Goal: Task Accomplishment & Management: Use online tool/utility

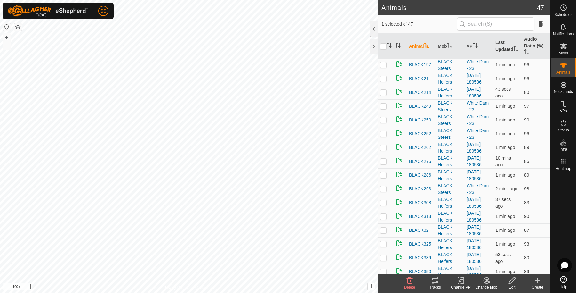
scroll to position [427, 0]
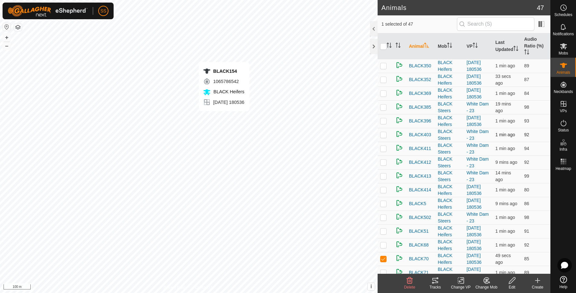
checkbox input "true"
checkbox input "false"
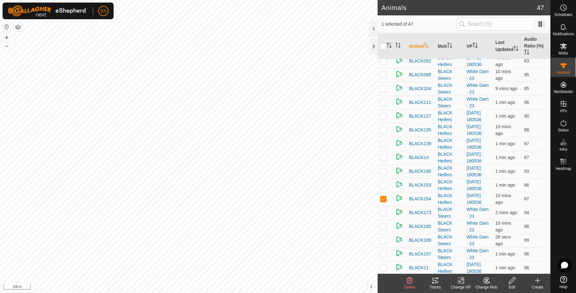
scroll to position [0, 0]
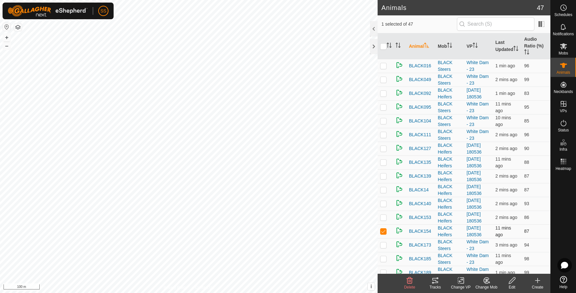
click at [383, 229] on p-checkbox at bounding box center [383, 230] width 6 height 5
checkbox input "false"
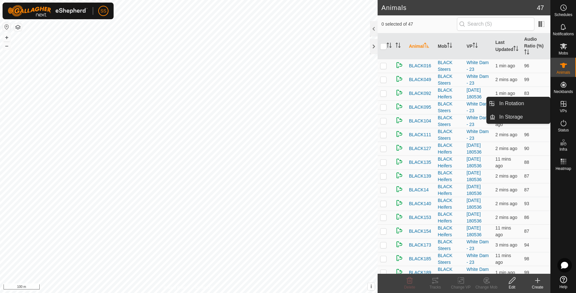
click at [565, 101] on icon at bounding box center [564, 104] width 8 height 8
click at [564, 107] on icon at bounding box center [564, 104] width 8 height 8
click at [526, 106] on link "In Rotation" at bounding box center [523, 103] width 55 height 13
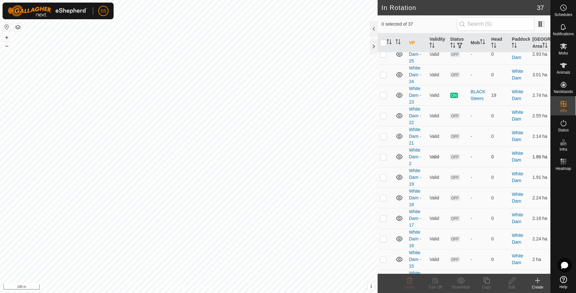
scroll to position [213, 0]
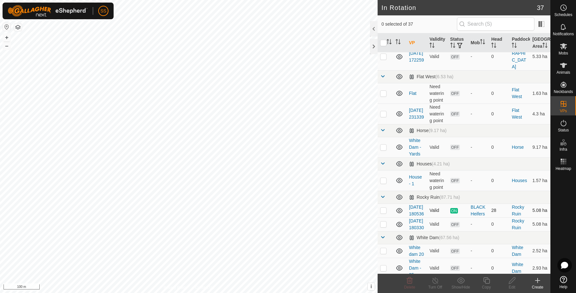
click at [386, 213] on p-checkbox at bounding box center [383, 209] width 6 height 5
checkbox input "true"
click at [384, 226] on p-checkbox at bounding box center [383, 223] width 6 height 5
click at [384, 231] on td at bounding box center [385, 224] width 15 height 14
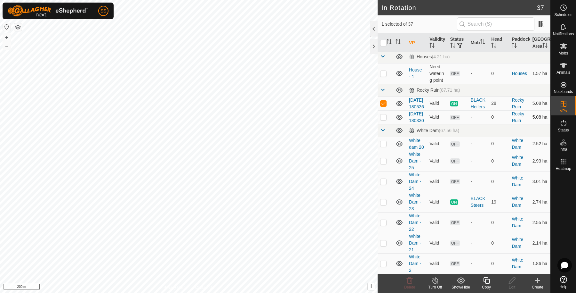
click at [381, 124] on td at bounding box center [385, 117] width 15 height 14
click at [384, 119] on p-checkbox at bounding box center [383, 116] width 6 height 5
checkbox input "false"
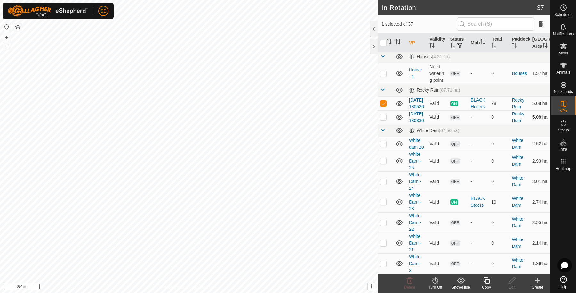
scroll to position [213, 0]
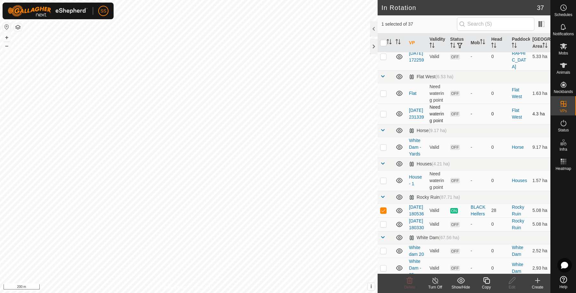
click at [385, 116] on p-checkbox at bounding box center [383, 113] width 6 height 5
click at [384, 116] on p-checkbox at bounding box center [383, 113] width 6 height 5
checkbox input "false"
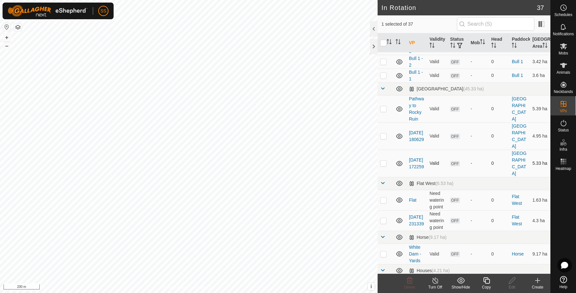
click at [383, 166] on p-checkbox at bounding box center [383, 162] width 6 height 5
checkbox input "false"
click at [384, 138] on p-checkbox at bounding box center [383, 135] width 6 height 5
checkbox input "true"
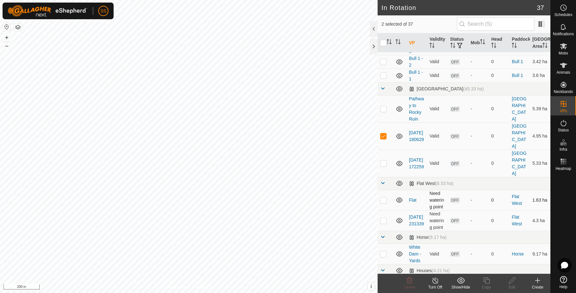
scroll to position [213, 0]
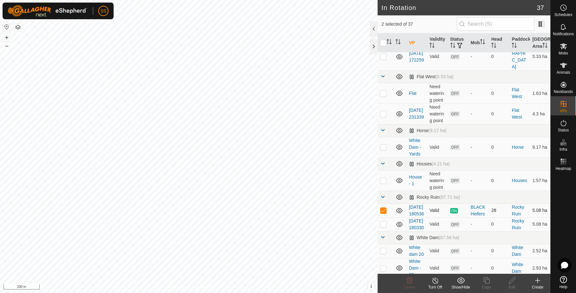
click at [381, 213] on p-checkbox at bounding box center [383, 209] width 6 height 5
checkbox input "false"
click at [564, 49] on icon at bounding box center [564, 46] width 8 height 8
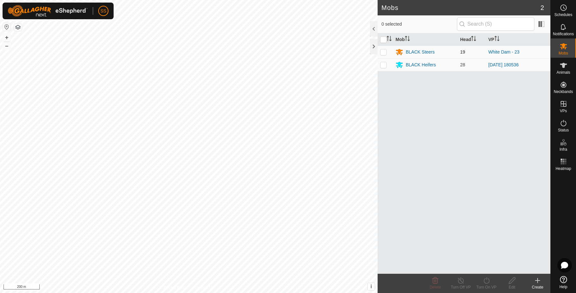
click at [383, 51] on p-checkbox at bounding box center [383, 51] width 6 height 5
click at [384, 53] on p-checkbox at bounding box center [383, 51] width 6 height 5
checkbox input "false"
click at [386, 62] on p-checkbox at bounding box center [383, 64] width 6 height 5
checkbox input "true"
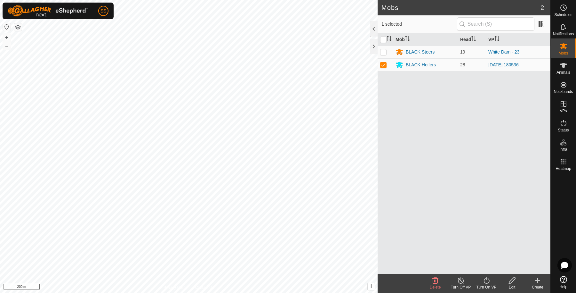
click at [480, 281] on turn-on-svg-icon at bounding box center [487, 280] width 26 height 8
click at [482, 267] on link "Now" at bounding box center [505, 266] width 63 height 13
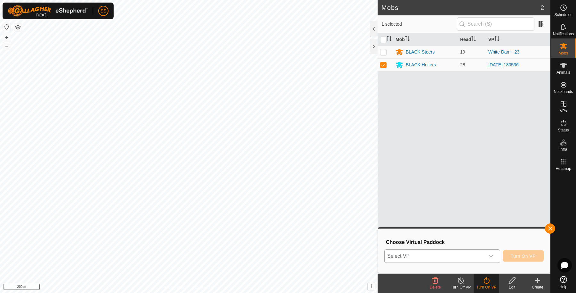
click at [441, 260] on span "Select VP" at bounding box center [435, 255] width 100 height 13
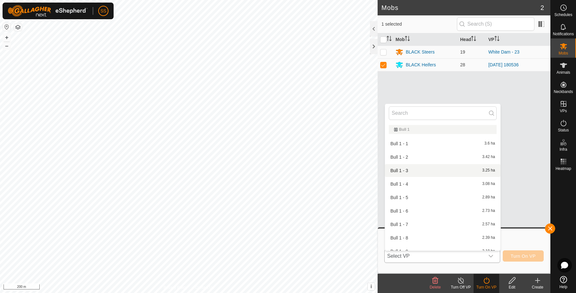
scroll to position [107, 0]
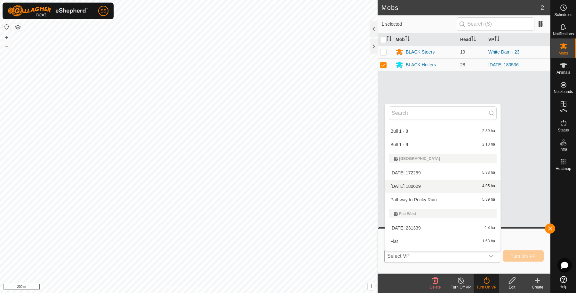
click at [417, 185] on li "2025-08-11 180629 4.95 ha" at bounding box center [443, 186] width 116 height 13
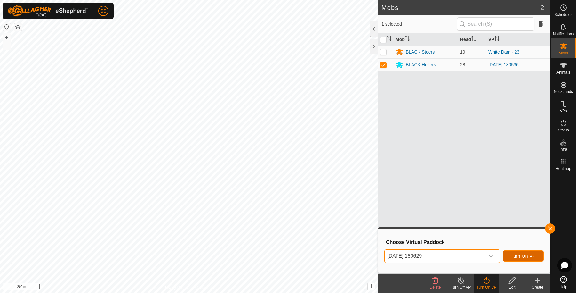
click at [530, 256] on span "Turn On VP" at bounding box center [523, 255] width 25 height 5
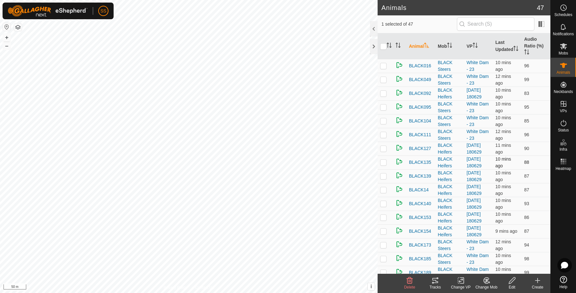
scroll to position [320, 0]
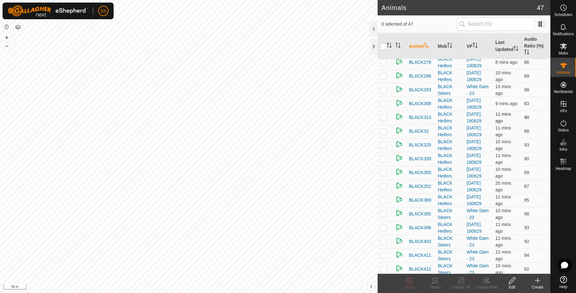
checkbox input "false"
checkbox input "true"
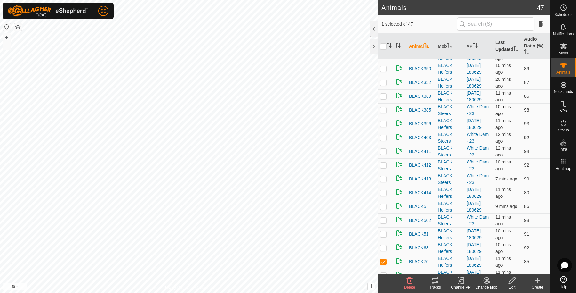
scroll to position [427, 0]
